Goal: Information Seeking & Learning: Learn about a topic

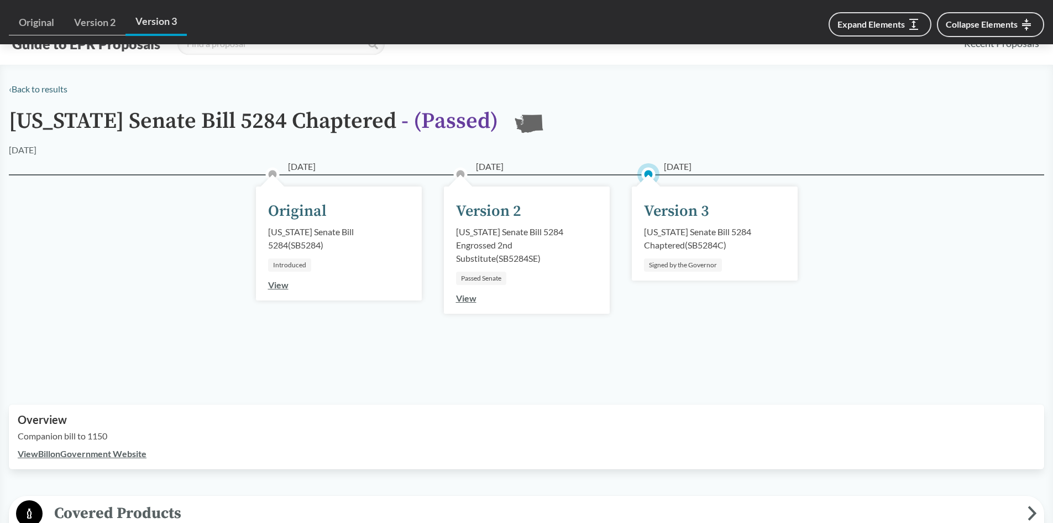
scroll to position [460, 0]
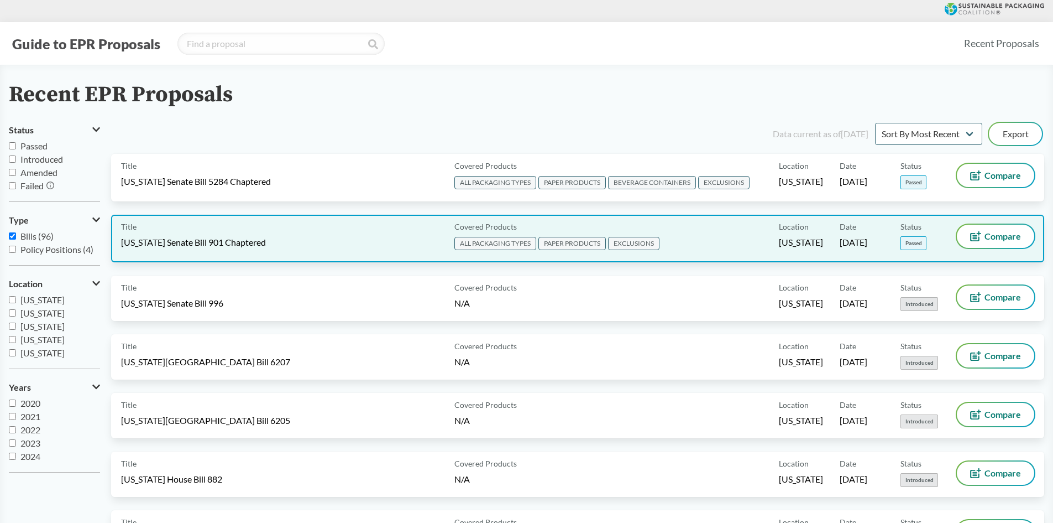
click at [390, 239] on div "Title [US_STATE] Senate Bill 901 Chaptered" at bounding box center [285, 239] width 329 height 28
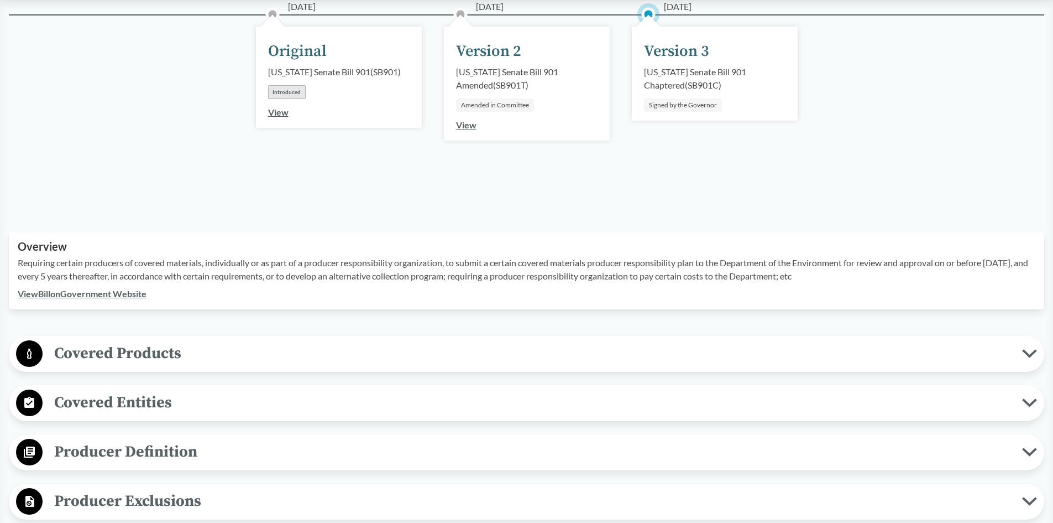
scroll to position [221, 0]
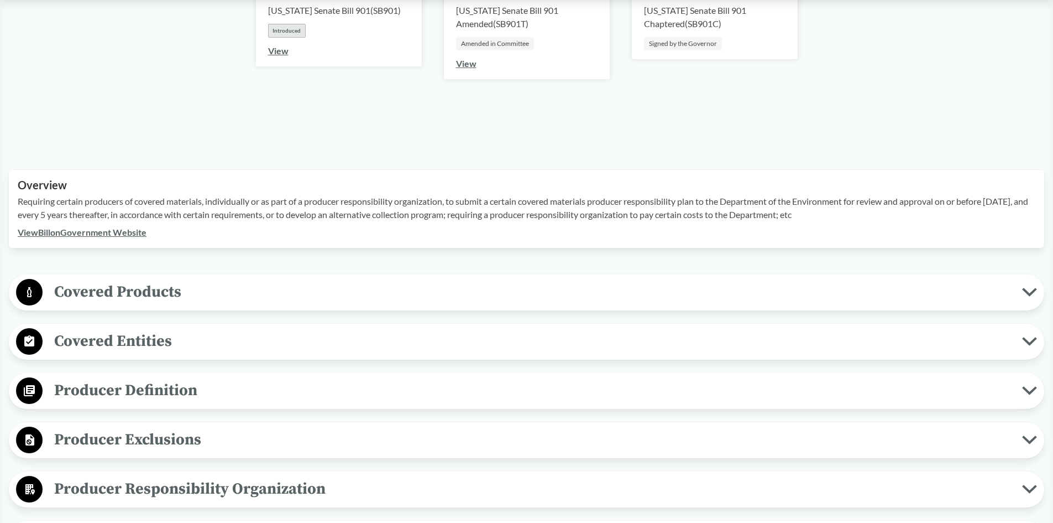
click at [121, 233] on link "View Bill on Government Website" at bounding box center [82, 232] width 129 height 11
click at [233, 293] on span "Covered Products" at bounding box center [533, 291] width 980 height 25
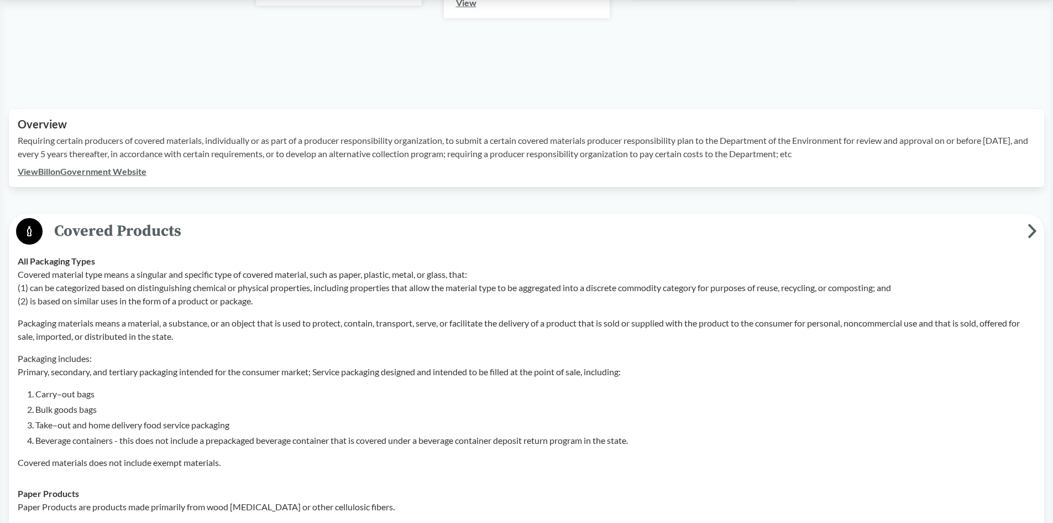
scroll to position [277, 0]
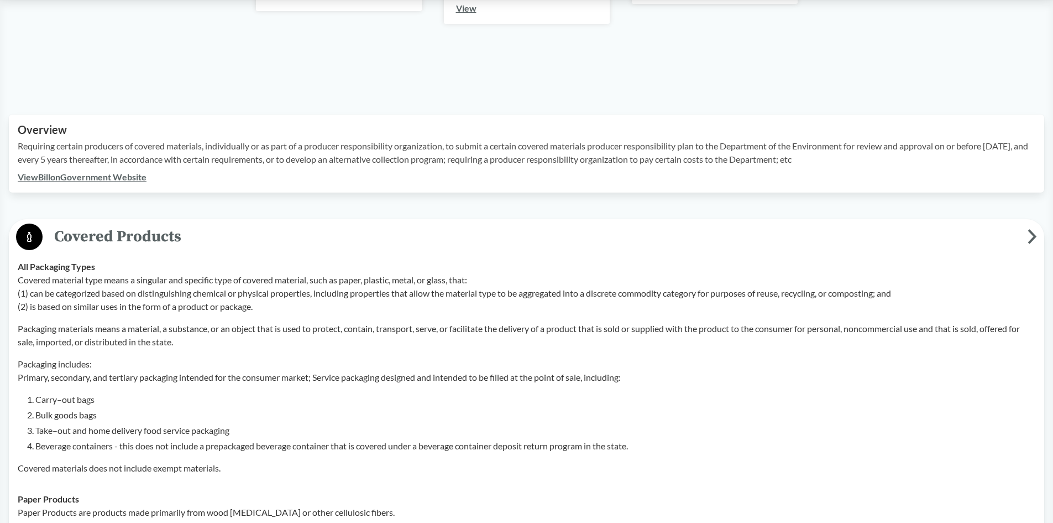
click at [203, 324] on p "Packaging materials means a material, a substance, or an object that is used to…" at bounding box center [527, 335] width 1018 height 27
drag, startPoint x: 148, startPoint y: 340, endPoint x: 211, endPoint y: 319, distance: 66.6
click at [148, 340] on p "Packaging materials means a material, a substance, or an object that is used to…" at bounding box center [527, 335] width 1018 height 27
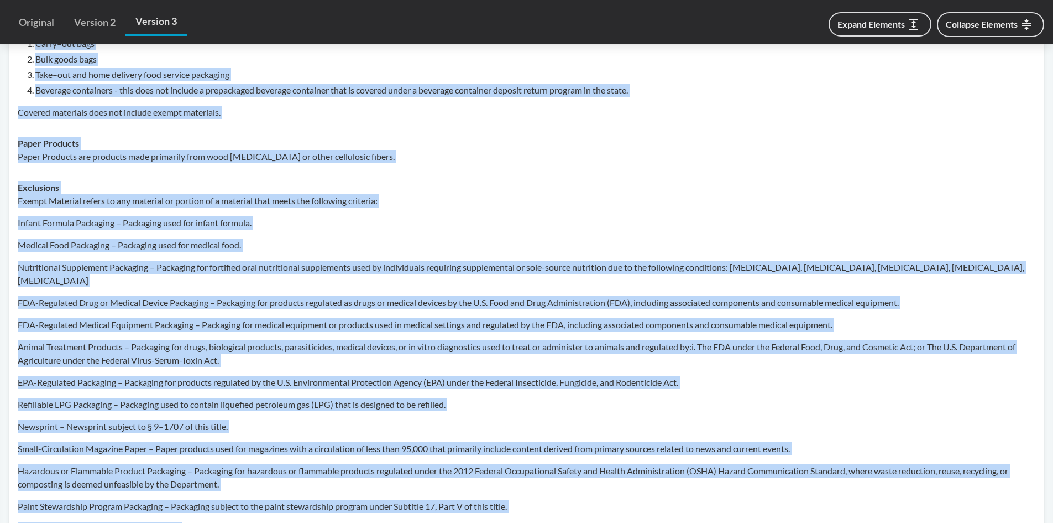
scroll to position [638, 0]
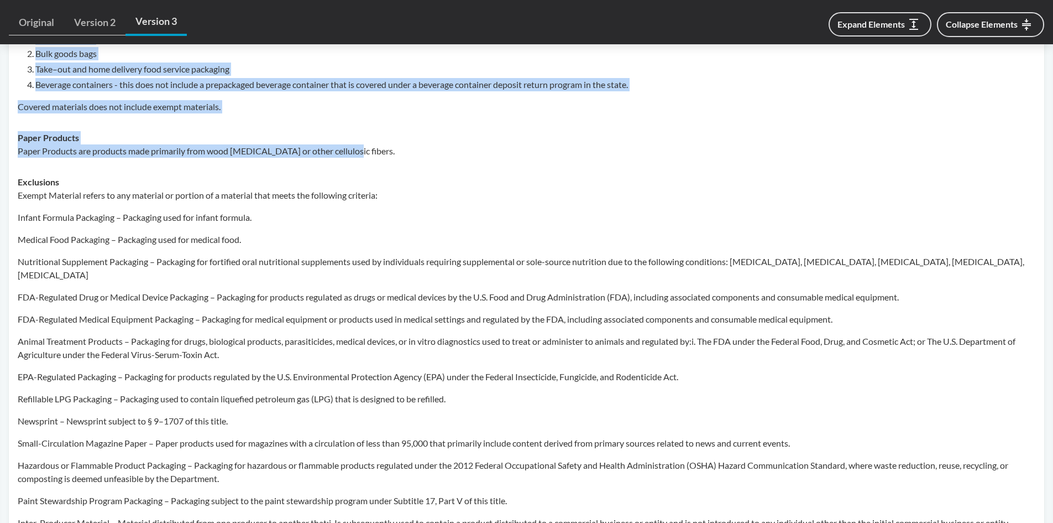
drag, startPoint x: 18, startPoint y: 157, endPoint x: 360, endPoint y: 160, distance: 341.8
click at [360, 160] on tbody "All Packaging Types Covered material type means a singular and specific type of…" at bounding box center [527, 247] width 1028 height 714
copy tbody "Lor Ipsumdolo Sitam Consect adipisci elit seddo e temporin utl etdolore magn al…"
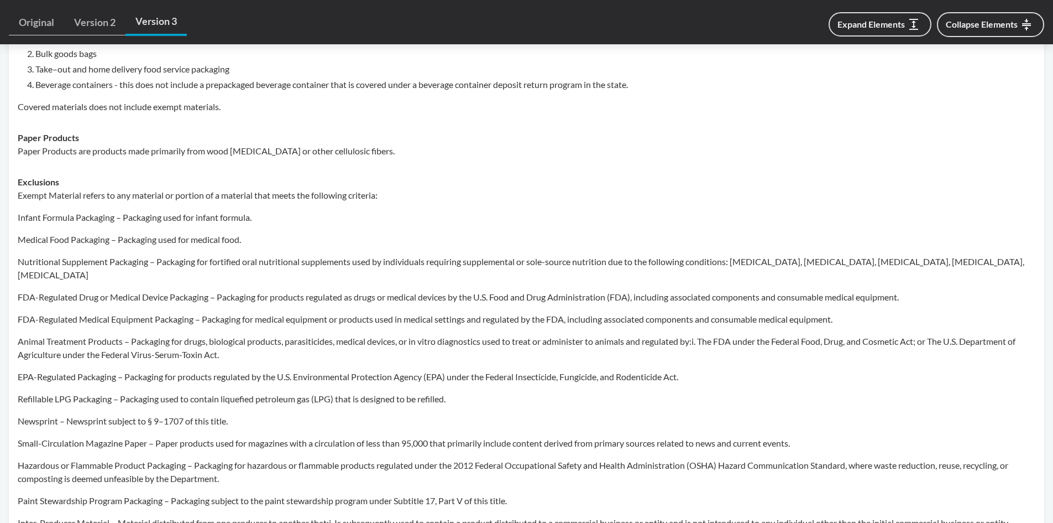
click at [266, 261] on p "Nutritional Supplement Packaging – Packaging for fortified oral nutritional sup…" at bounding box center [527, 268] width 1018 height 27
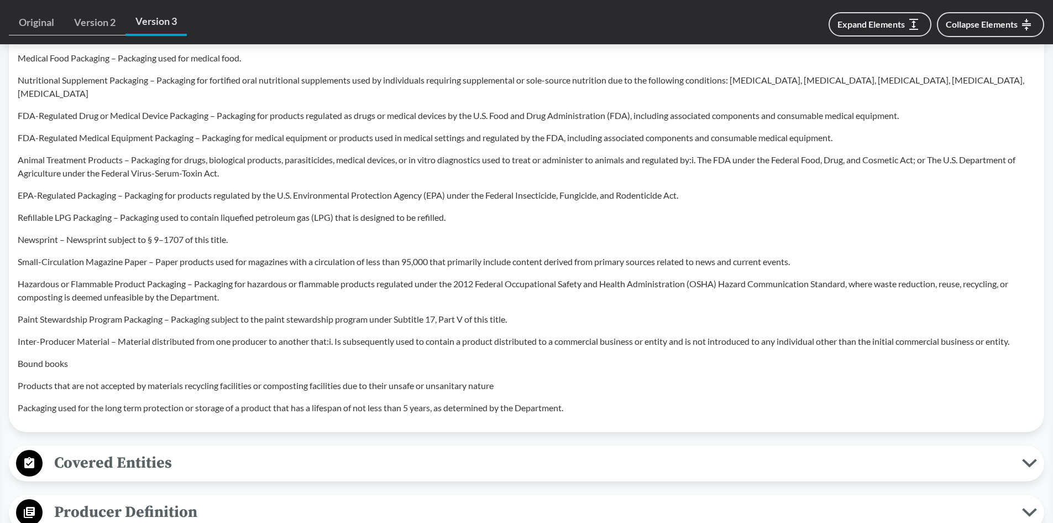
scroll to position [748, 0]
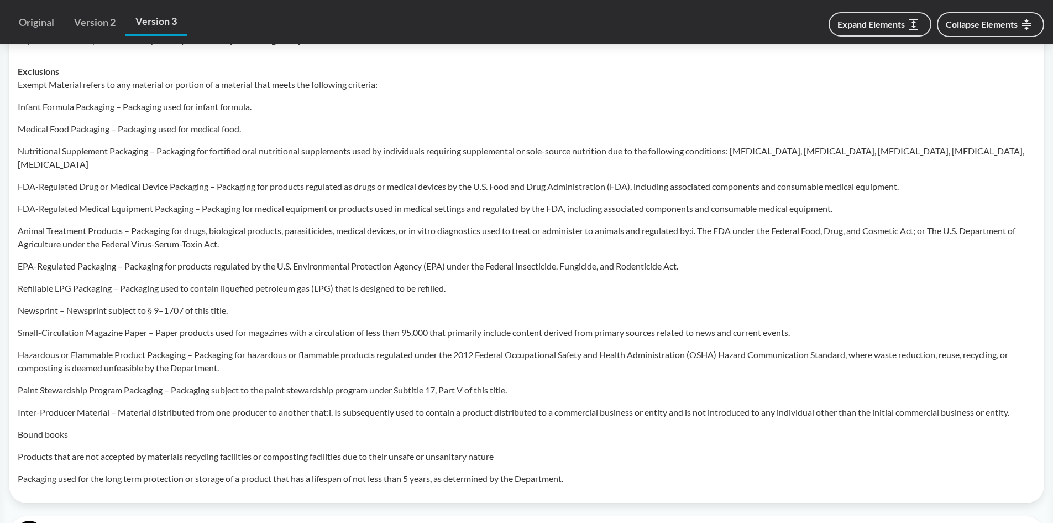
click at [158, 202] on p "FDA-Regulated Medical Equipment Packaging – Packaging for medical equipment or …" at bounding box center [527, 208] width 1018 height 13
click at [40, 85] on p "Exempt Material refers to any material or portion of a material that meets the …" at bounding box center [527, 84] width 1018 height 13
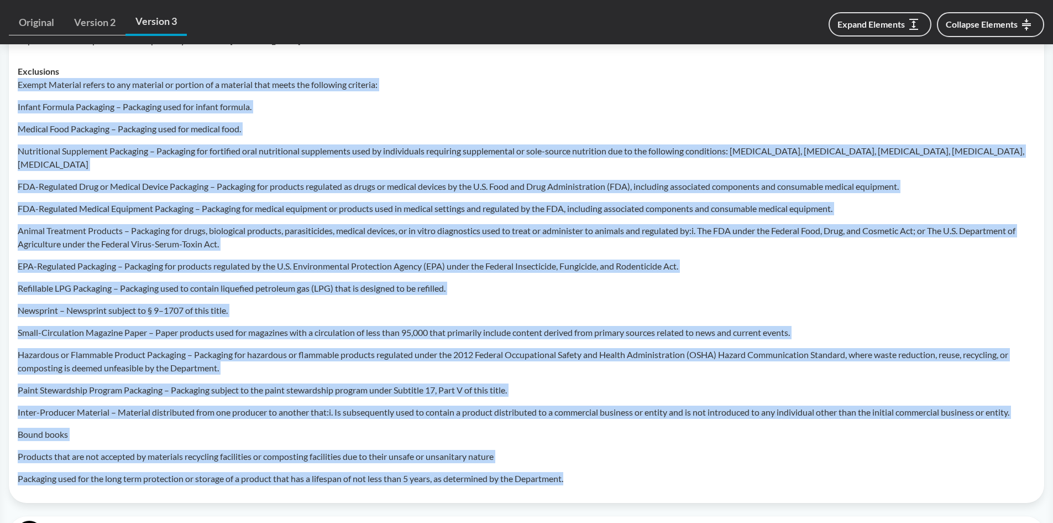
drag, startPoint x: 18, startPoint y: 85, endPoint x: 580, endPoint y: 466, distance: 678.6
click at [580, 466] on div "Exempt Material refers to any material or portion of a material that meets the …" at bounding box center [527, 281] width 1018 height 407
copy div "Loremi Dolorsit ametco ad eli seddoeiu te incidid ut l etdolore magn aliqu eni …"
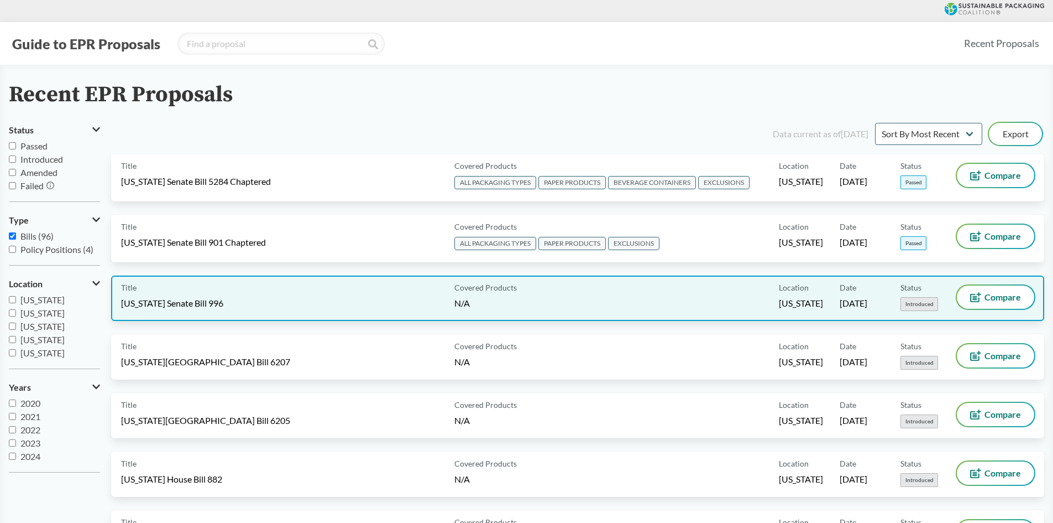
click at [275, 304] on div "Title [US_STATE] Senate Bill 996" at bounding box center [285, 297] width 329 height 25
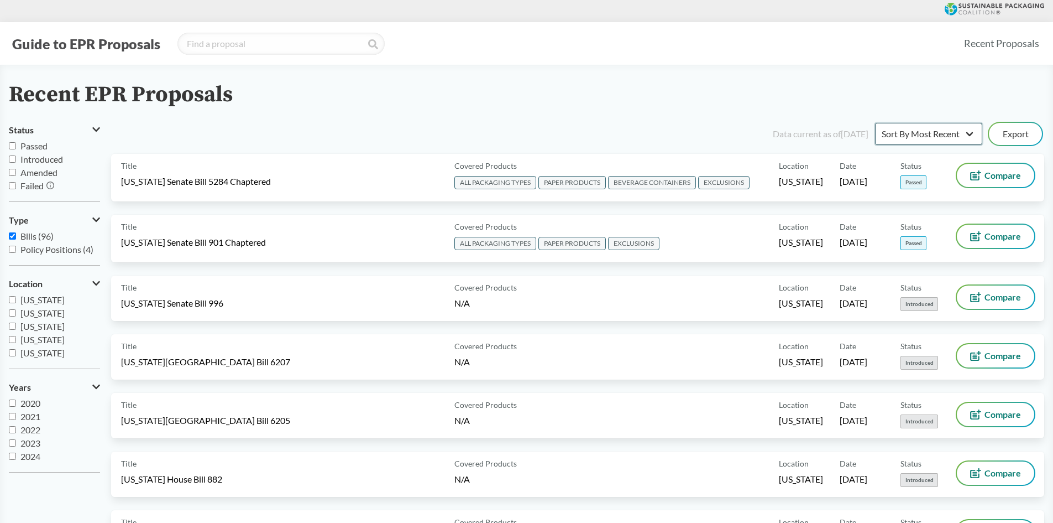
click at [967, 136] on select "Sort By Most Recent Sort By Status" at bounding box center [928, 134] width 107 height 22
select select "Sort By Status"
click at [875, 123] on select "Sort By Most Recent Sort By Status" at bounding box center [928, 134] width 107 height 22
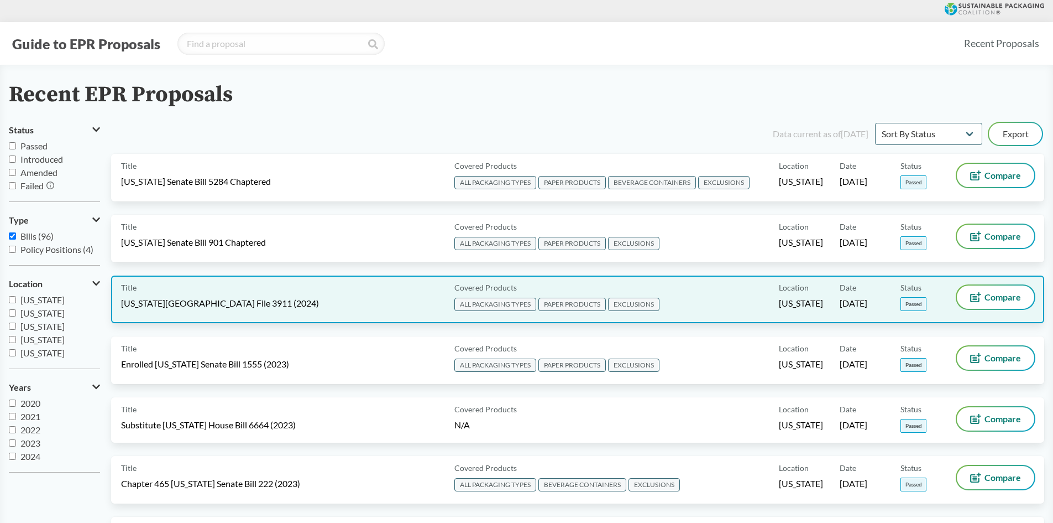
click at [249, 311] on div "Title [US_STATE][GEOGRAPHIC_DATA] File 3911 (2024)" at bounding box center [285, 299] width 329 height 28
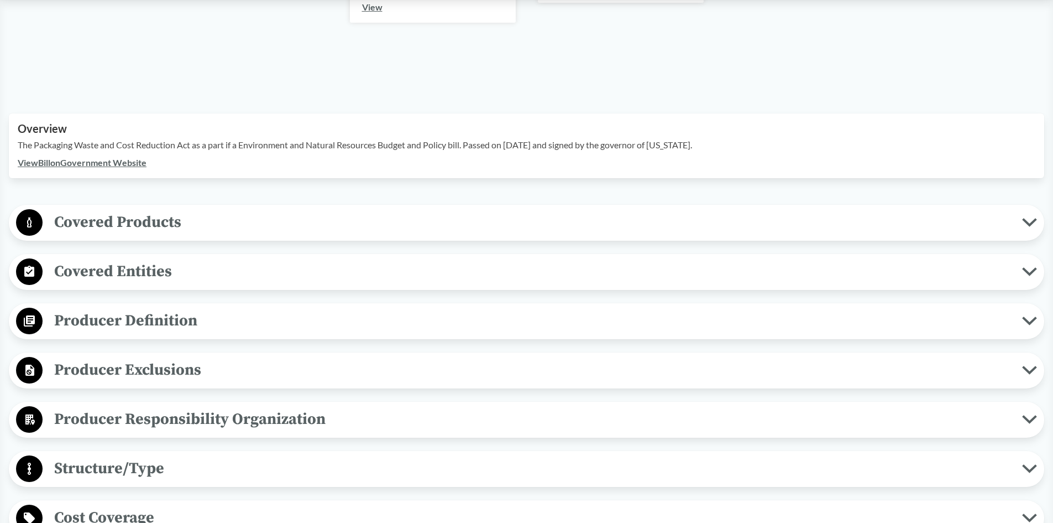
scroll to position [293, 0]
click at [139, 210] on span "Covered Products" at bounding box center [533, 222] width 980 height 25
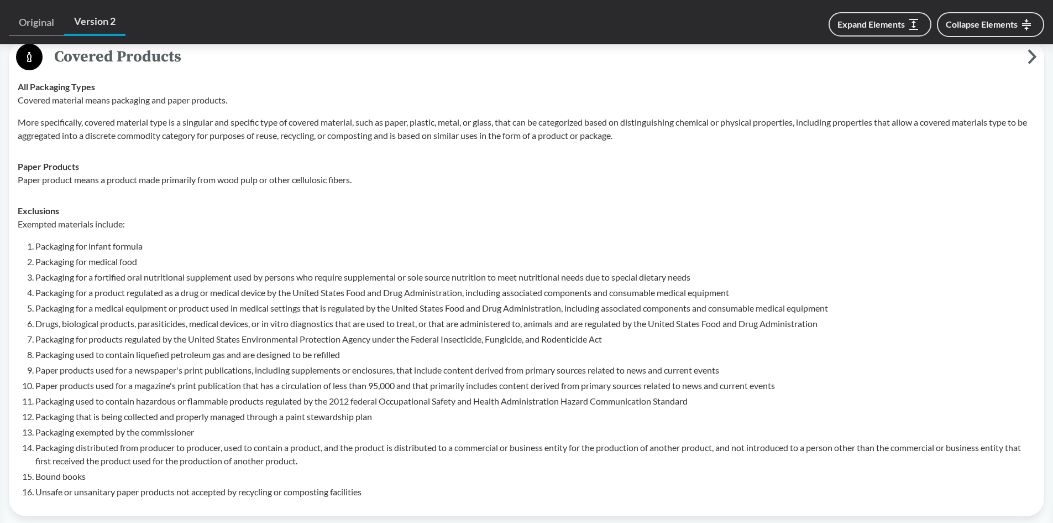
scroll to position [404, 0]
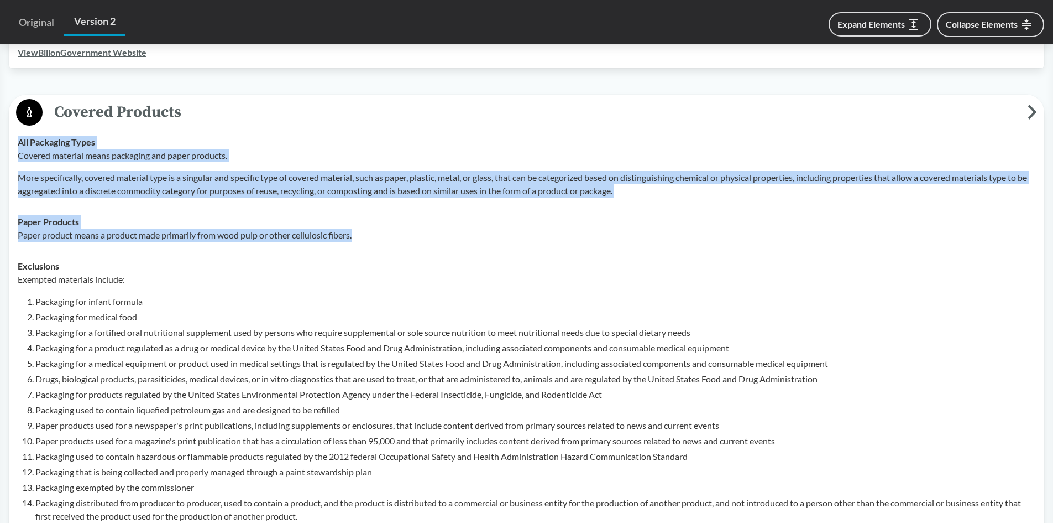
drag, startPoint x: 19, startPoint y: 126, endPoint x: 364, endPoint y: 224, distance: 358.8
click at [364, 224] on tbody "All Packaging Types Covered material means packaging and paper products. More s…" at bounding box center [527, 345] width 1028 height 436
copy tbody "All Packaging Types Covered material means packaging and paper products. More s…"
drag, startPoint x: 180, startPoint y: 353, endPoint x: 171, endPoint y: 345, distance: 12.1
click at [180, 357] on li "Packaging for a medical equipment or product used in medical settings that is r…" at bounding box center [535, 363] width 1000 height 13
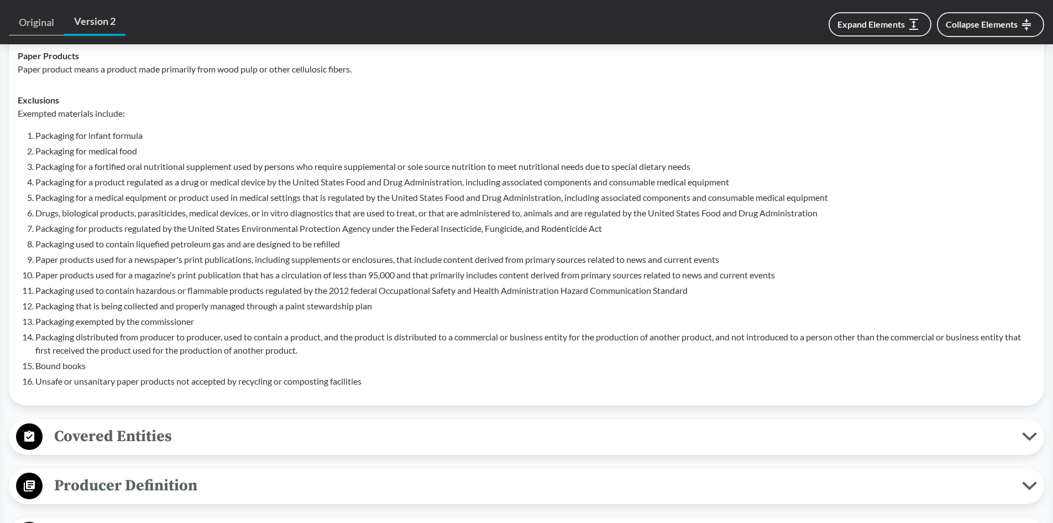
scroll to position [514, 0]
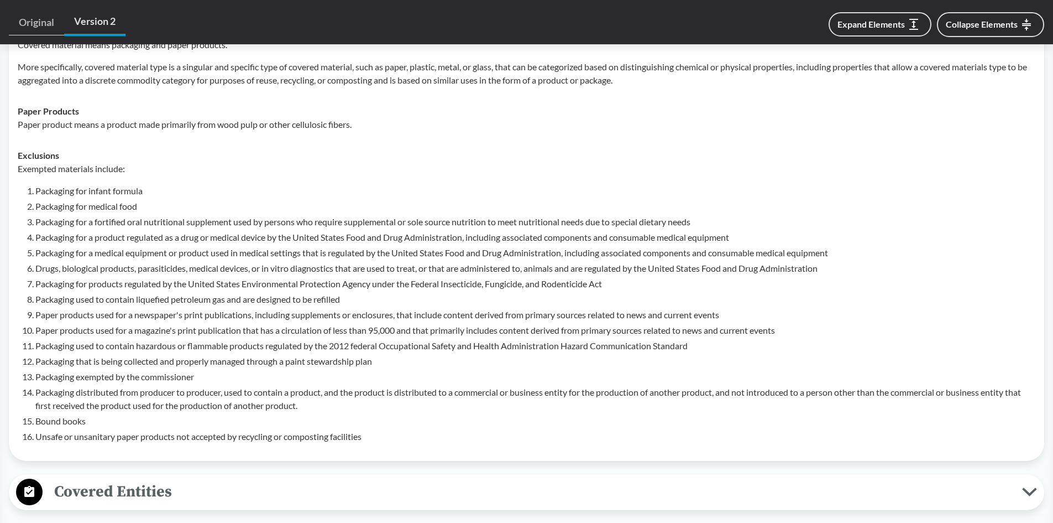
click at [395, 430] on li "Unsafe or unsanitary paper products not accepted by recycling or composting fac…" at bounding box center [535, 436] width 1000 height 13
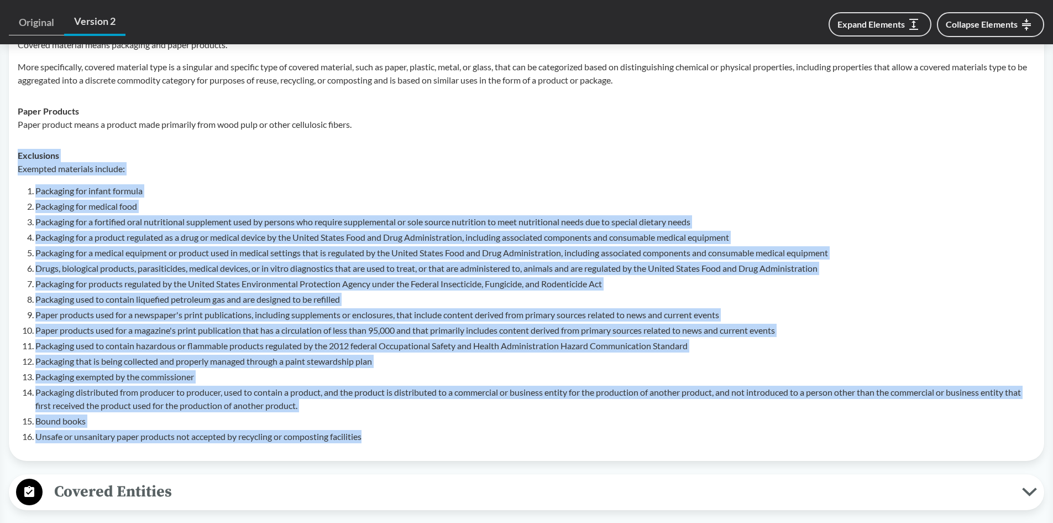
drag, startPoint x: 375, startPoint y: 424, endPoint x: 16, endPoint y: 135, distance: 461.0
click at [16, 140] on td "Exclusions Exempted materials include: Packaging for infant formula Packaging f…" at bounding box center [527, 296] width 1028 height 312
copy div "Exclusions Exempted materials include: Packaging for infant formula Packaging f…"
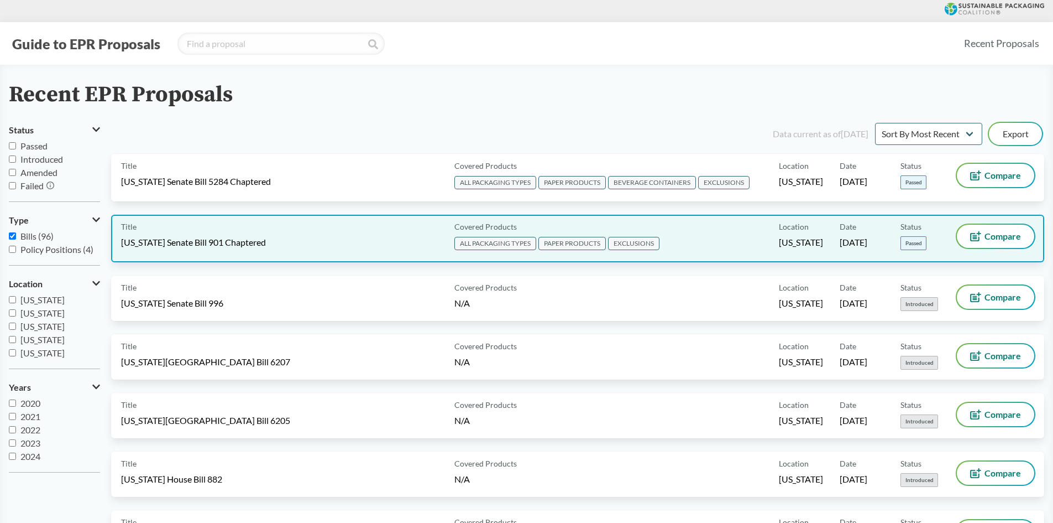
click at [241, 249] on div "Title [US_STATE] Senate Bill 901 Chaptered" at bounding box center [285, 239] width 329 height 28
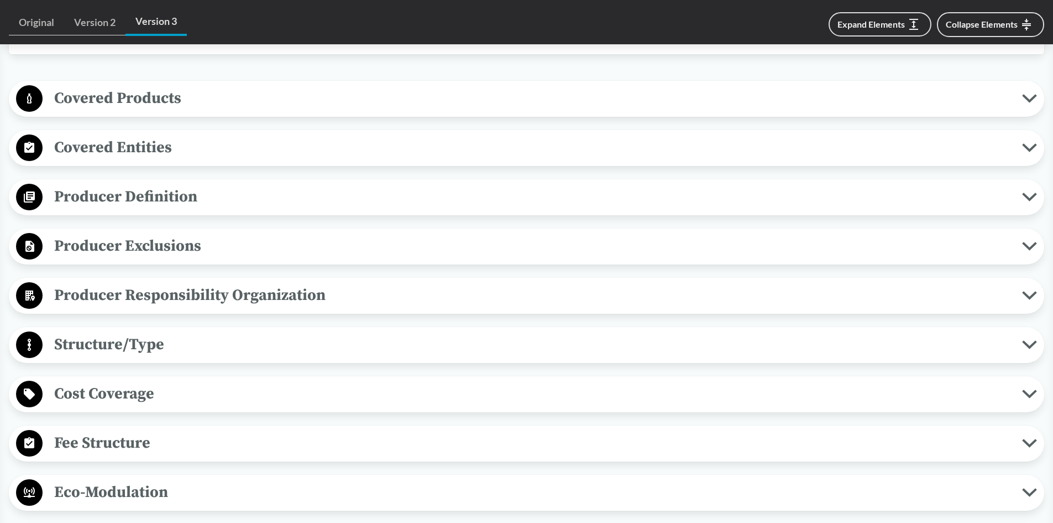
scroll to position [442, 0]
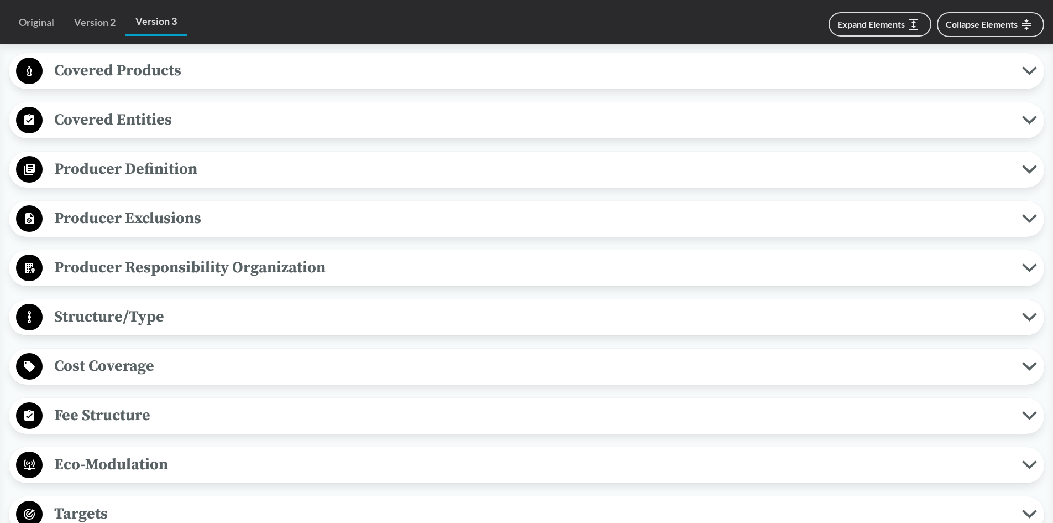
click at [157, 125] on span "Covered Entities" at bounding box center [533, 119] width 980 height 25
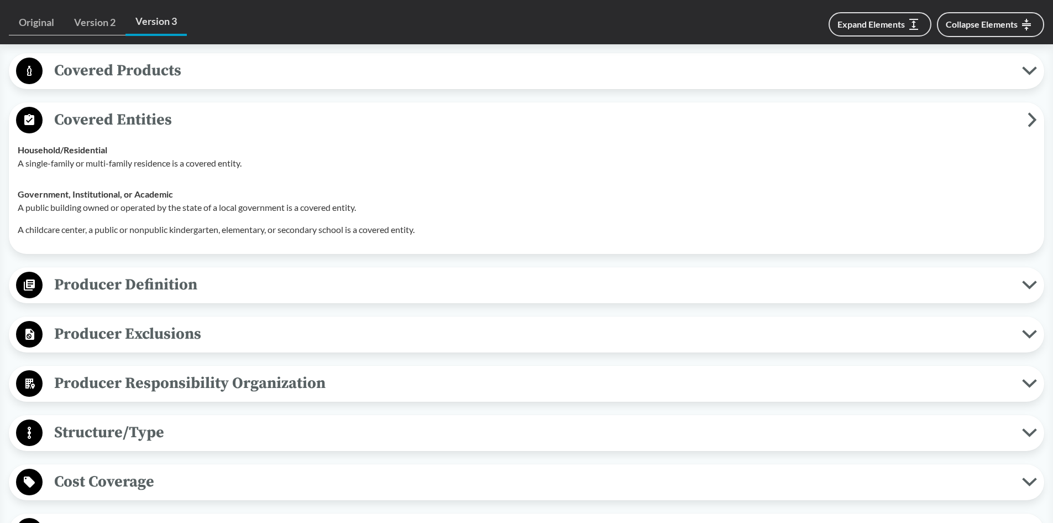
click at [157, 125] on span "Covered Entities" at bounding box center [535, 119] width 985 height 25
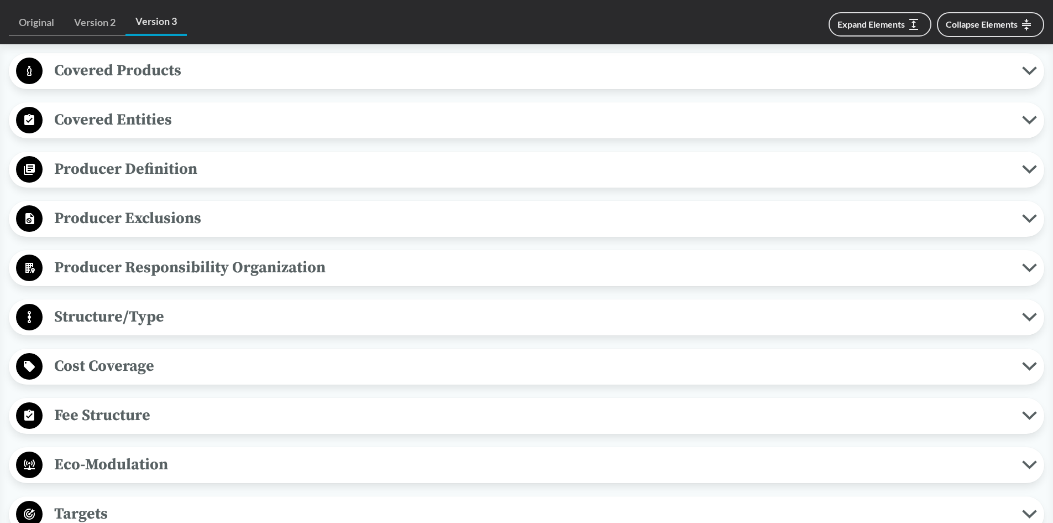
click at [157, 84] on button "Covered Products" at bounding box center [527, 71] width 1028 height 28
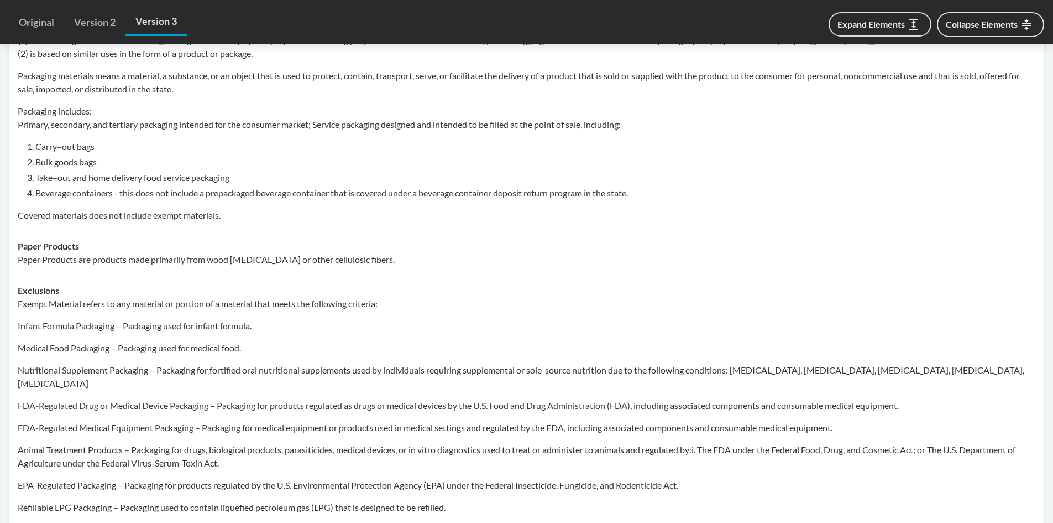
scroll to position [553, 0]
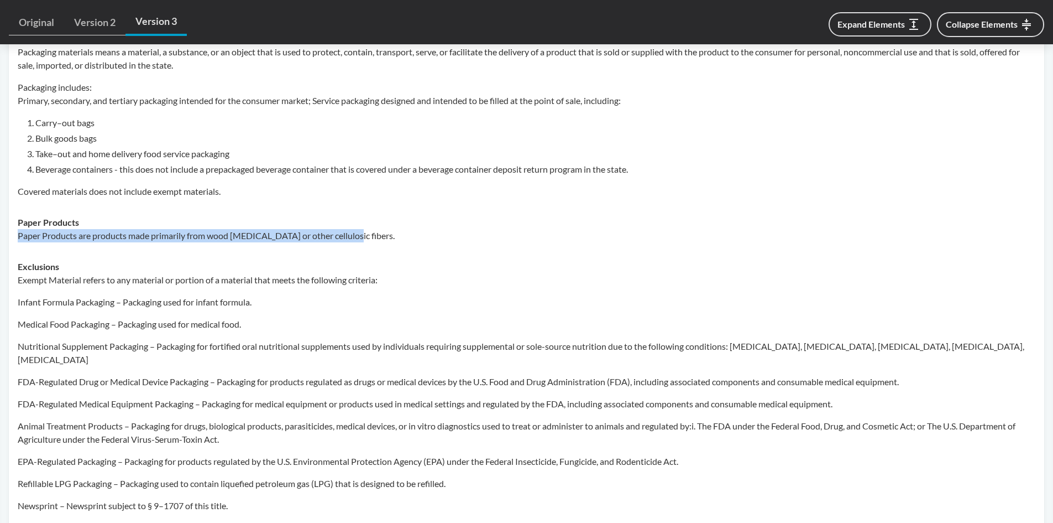
drag, startPoint x: 361, startPoint y: 241, endPoint x: 18, endPoint y: 244, distance: 342.9
click at [18, 244] on td "Paper Products Paper Products are products made primarily from wood [MEDICAL_DA…" at bounding box center [527, 229] width 1028 height 44
copy p "Paper Products are products made primarily from wood [MEDICAL_DATA] or other ce…"
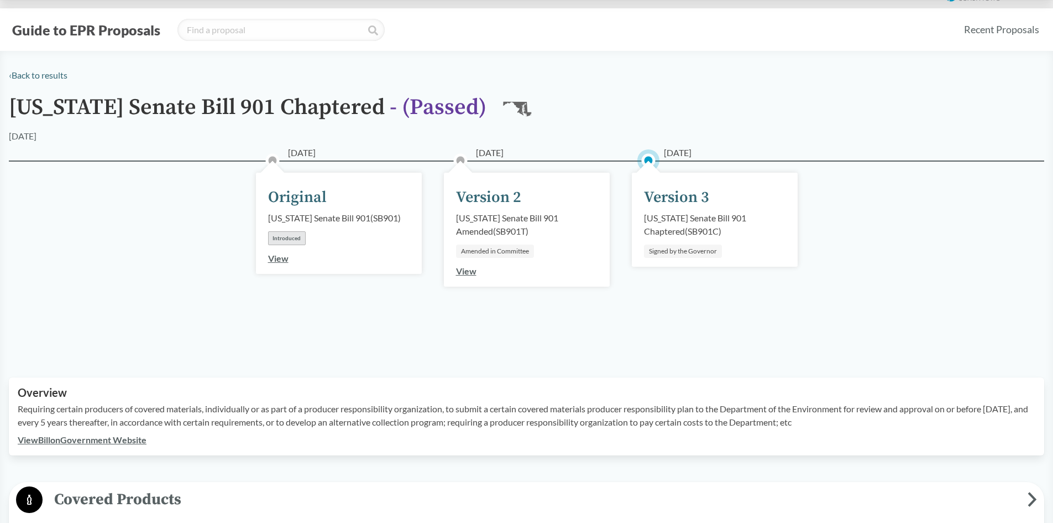
scroll to position [0, 0]
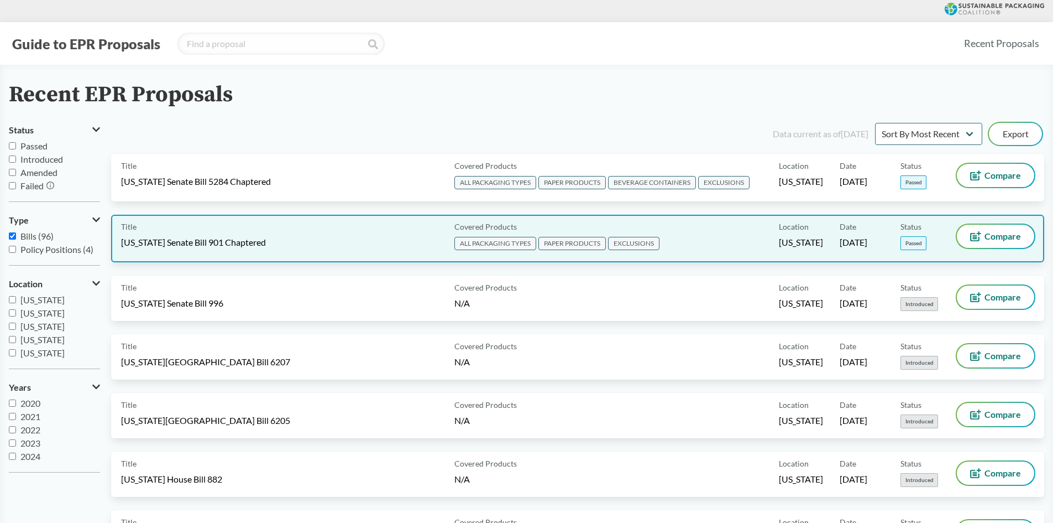
click at [253, 243] on span "[US_STATE] Senate Bill 901 Chaptered" at bounding box center [193, 242] width 145 height 12
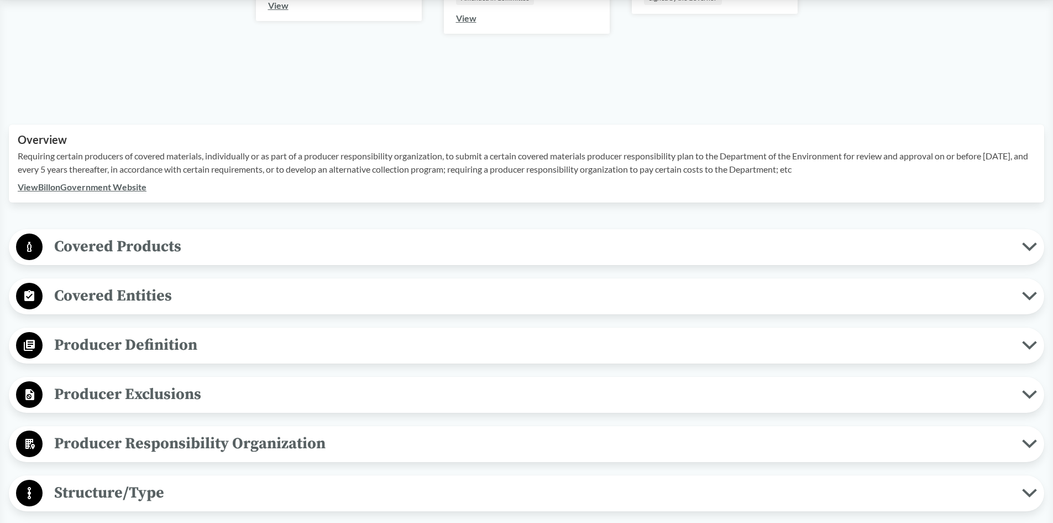
scroll to position [277, 0]
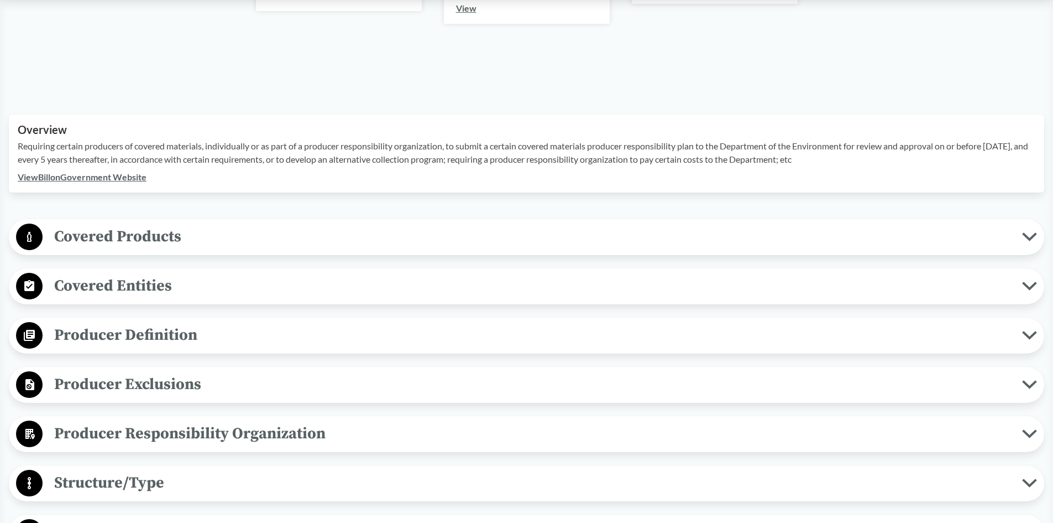
click at [58, 179] on link "View Bill on Government Website" at bounding box center [82, 176] width 129 height 11
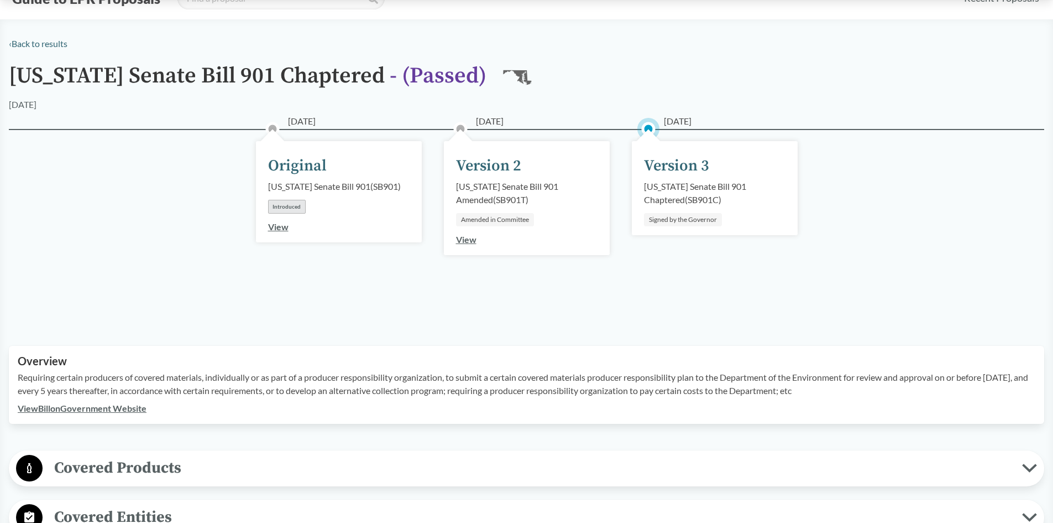
scroll to position [0, 0]
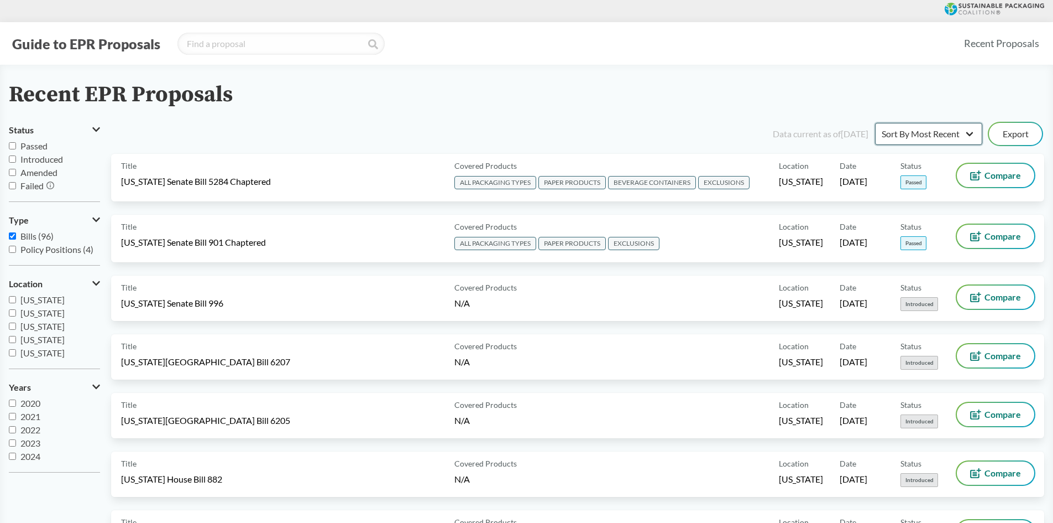
click at [935, 132] on select "Sort By Most Recent Sort By Status" at bounding box center [928, 134] width 107 height 22
select select "Sort By Status"
click at [875, 123] on select "Sort By Most Recent Sort By Status" at bounding box center [928, 134] width 107 height 22
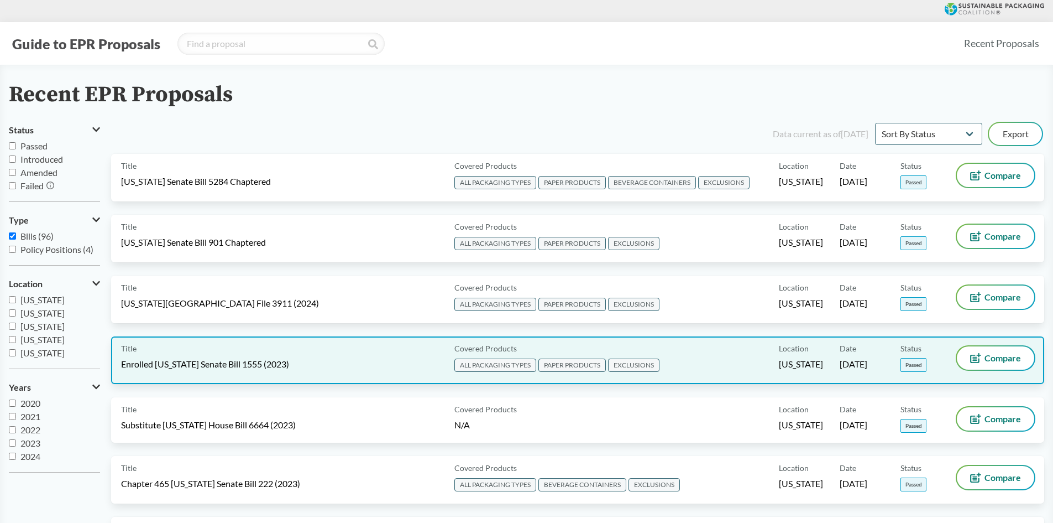
click at [286, 363] on div "Title Enrolled [US_STATE] Senate Bill 1555 (2023)" at bounding box center [285, 360] width 329 height 28
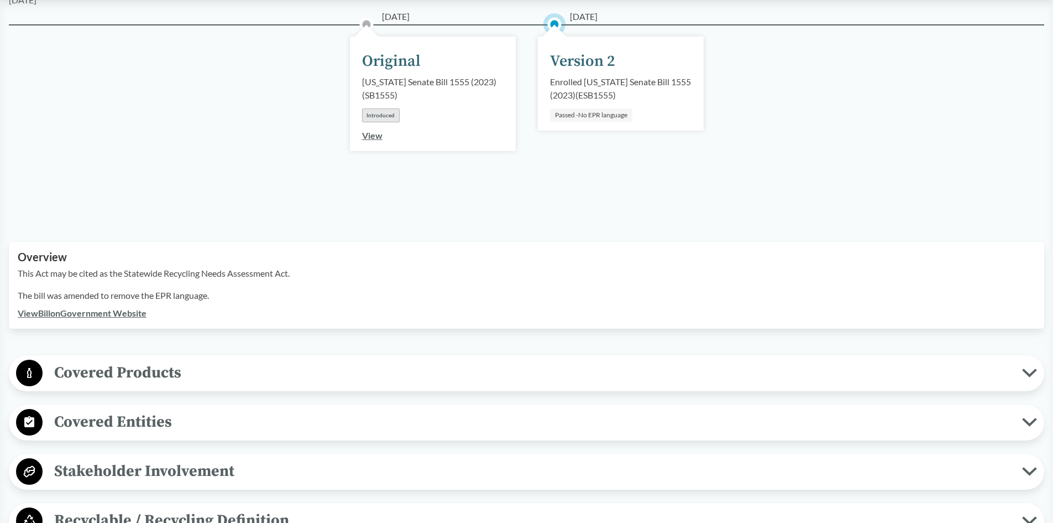
scroll to position [166, 0]
click at [100, 307] on link "View Bill on Government Website" at bounding box center [82, 312] width 129 height 11
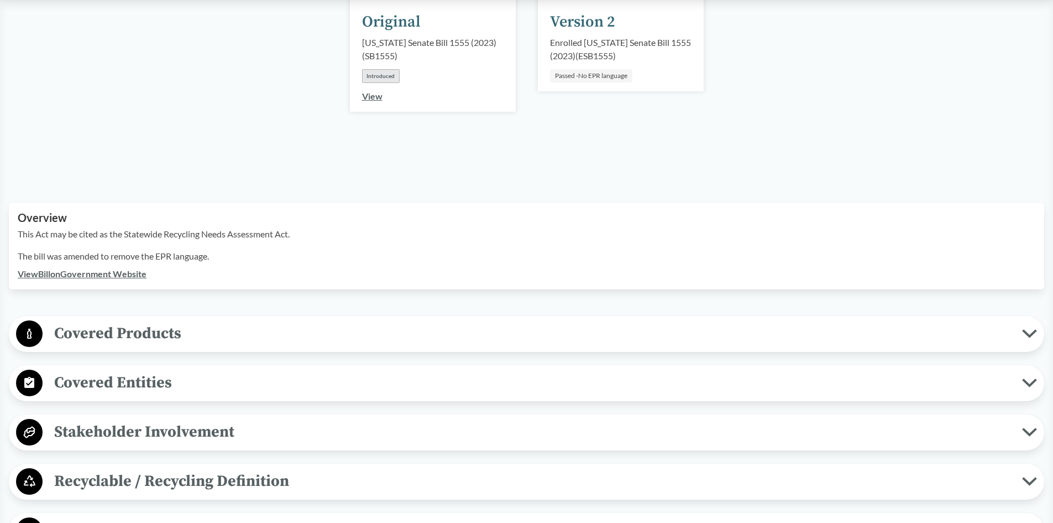
scroll to position [332, 0]
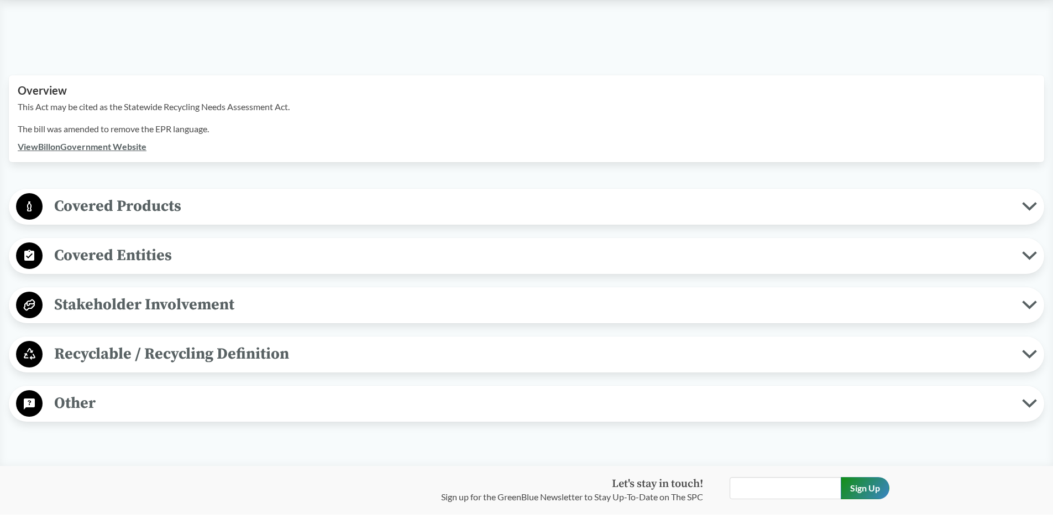
click at [164, 194] on span "Covered Products" at bounding box center [533, 206] width 980 height 25
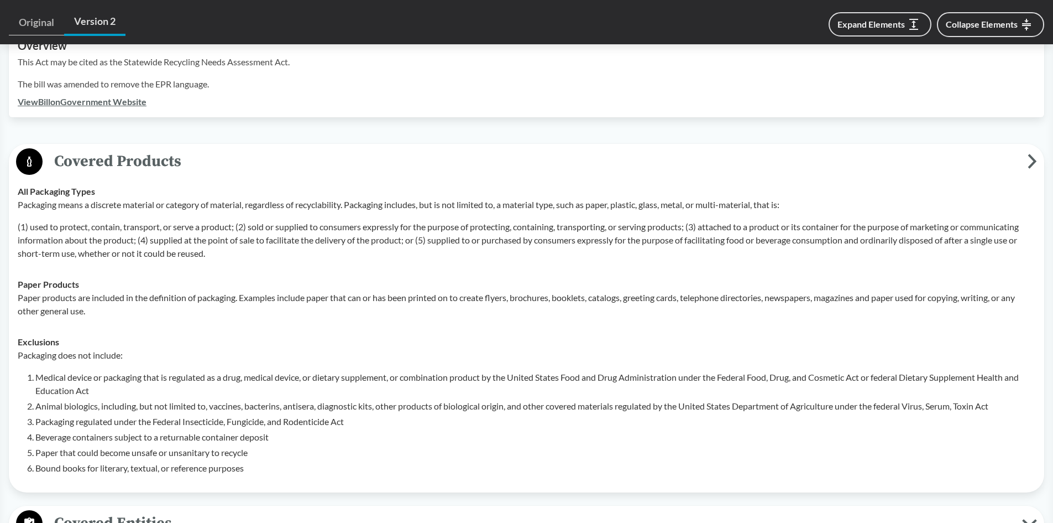
scroll to position [442, 0]
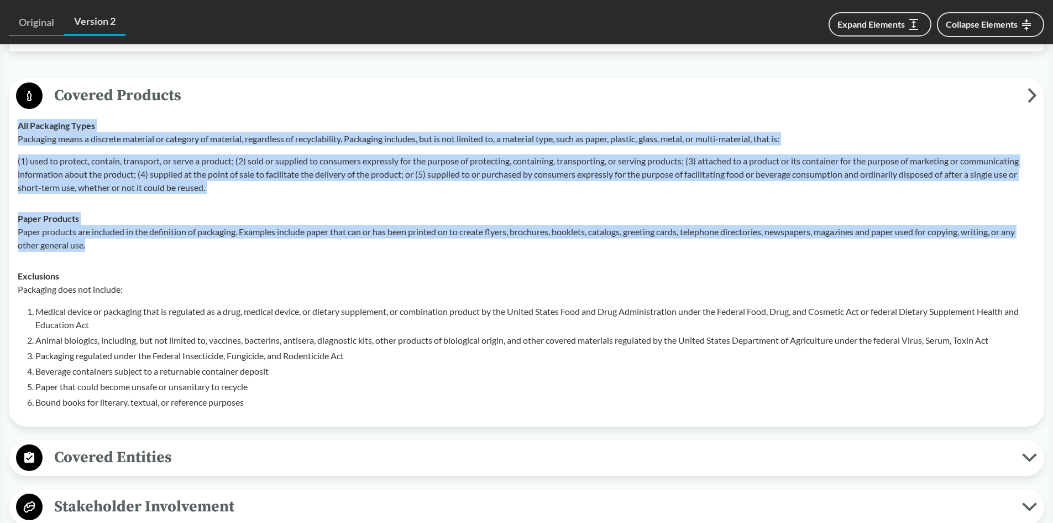
drag, startPoint x: 109, startPoint y: 234, endPoint x: 17, endPoint y: 111, distance: 153.7
click at [17, 111] on tbody "All Packaging Types Packaging means a discrete material or category of material…" at bounding box center [527, 263] width 1028 height 307
copy tbody "All Packaging Types Packaging means a discrete material or category of material…"
click at [290, 283] on p "Packaging does not include:" at bounding box center [527, 289] width 1018 height 13
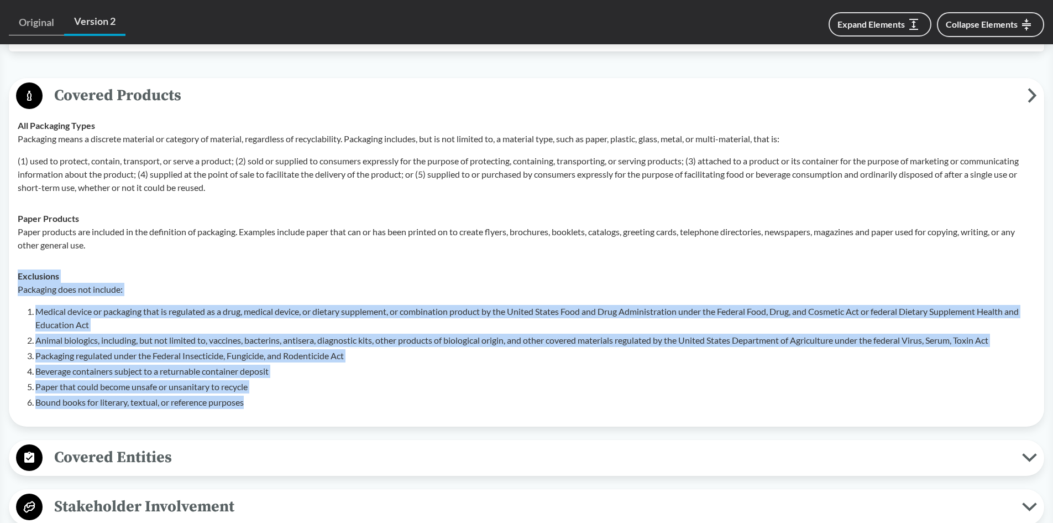
drag, startPoint x: 254, startPoint y: 385, endPoint x: 17, endPoint y: 262, distance: 267.4
click at [17, 262] on td "Exclusions Packaging does not include: Medical device or packaging that is regu…" at bounding box center [527, 338] width 1028 height 157
copy div "Exclusions Packaging does not include: Medical device or packaging that is regu…"
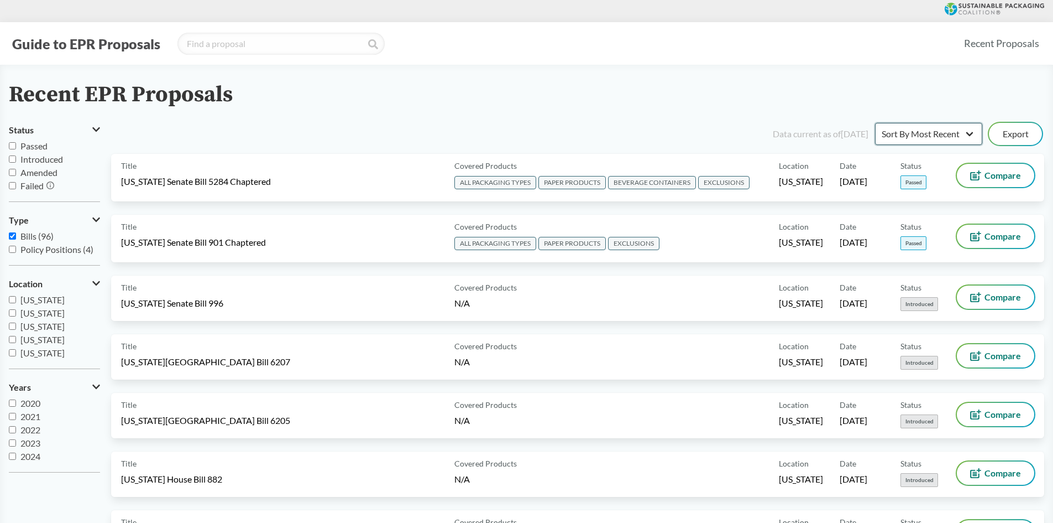
click at [907, 134] on select "Sort By Most Recent Sort By Status" at bounding box center [928, 134] width 107 height 22
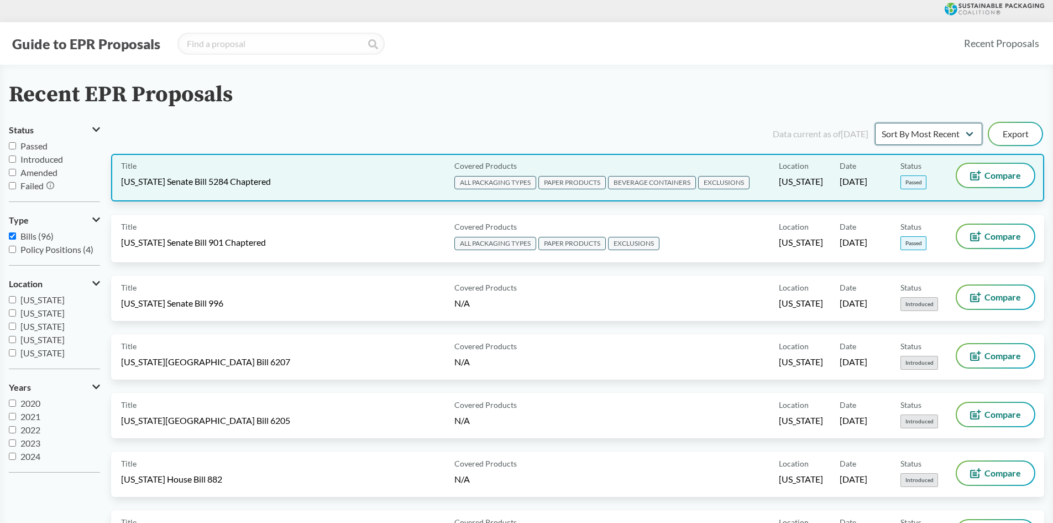
select select "Sort By Status"
click at [875, 123] on select "Sort By Most Recent Sort By Status" at bounding box center [928, 134] width 107 height 22
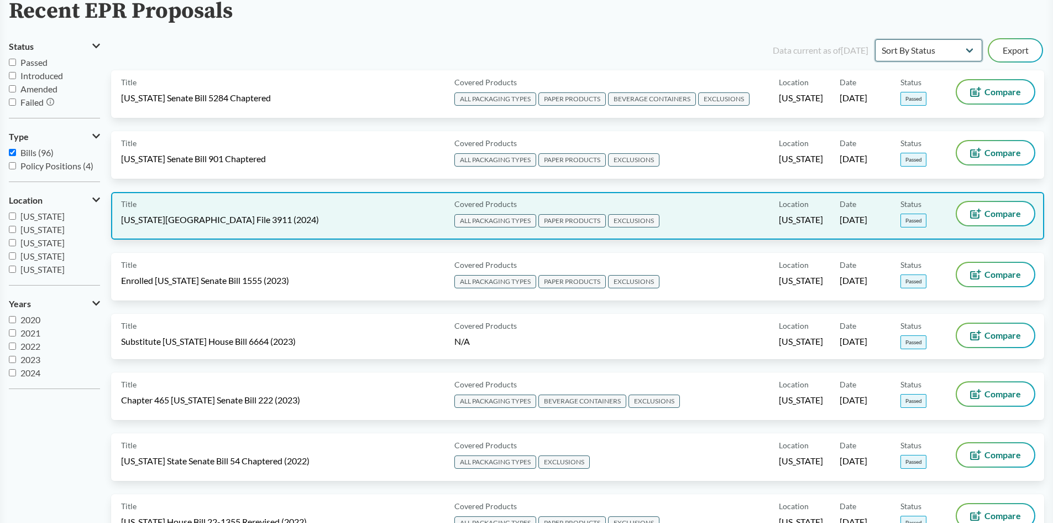
scroll to position [111, 0]
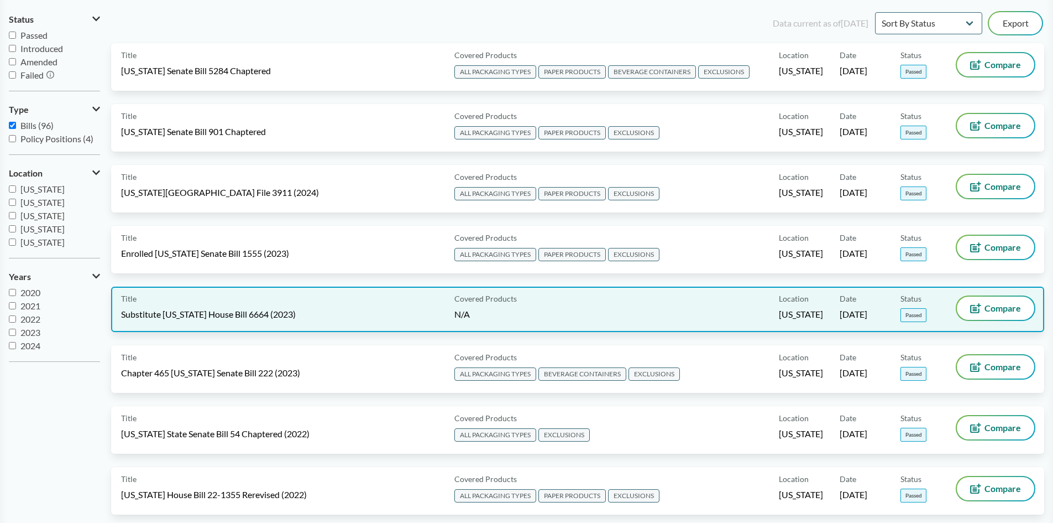
drag, startPoint x: 306, startPoint y: 304, endPoint x: 242, endPoint y: 300, distance: 64.9
click at [242, 300] on div "Title Substitute [US_STATE] House Bill 6664 (2023)" at bounding box center [285, 308] width 329 height 25
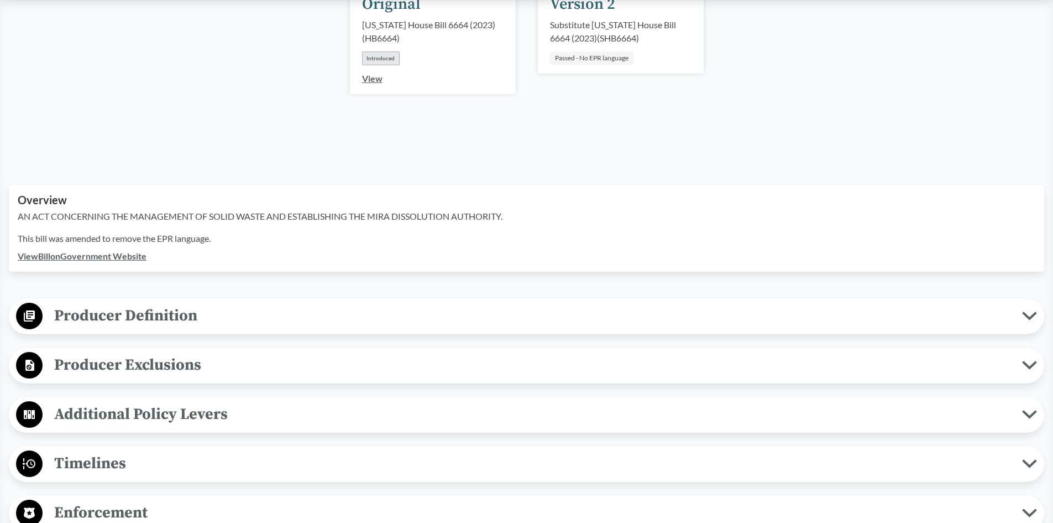
scroll to position [111, 0]
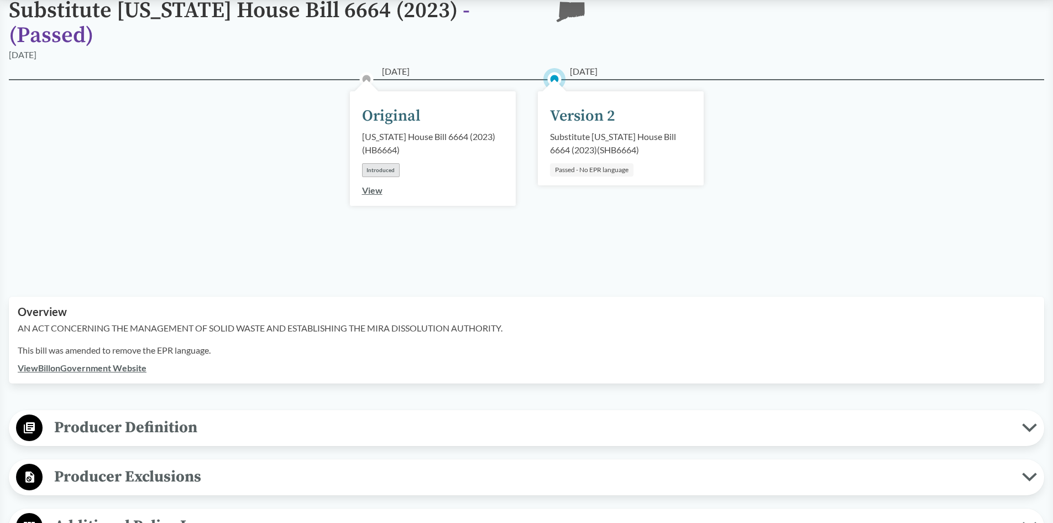
click at [70, 364] on link "View Bill on Government Website" at bounding box center [82, 367] width 129 height 11
